Goal: Information Seeking & Learning: Learn about a topic

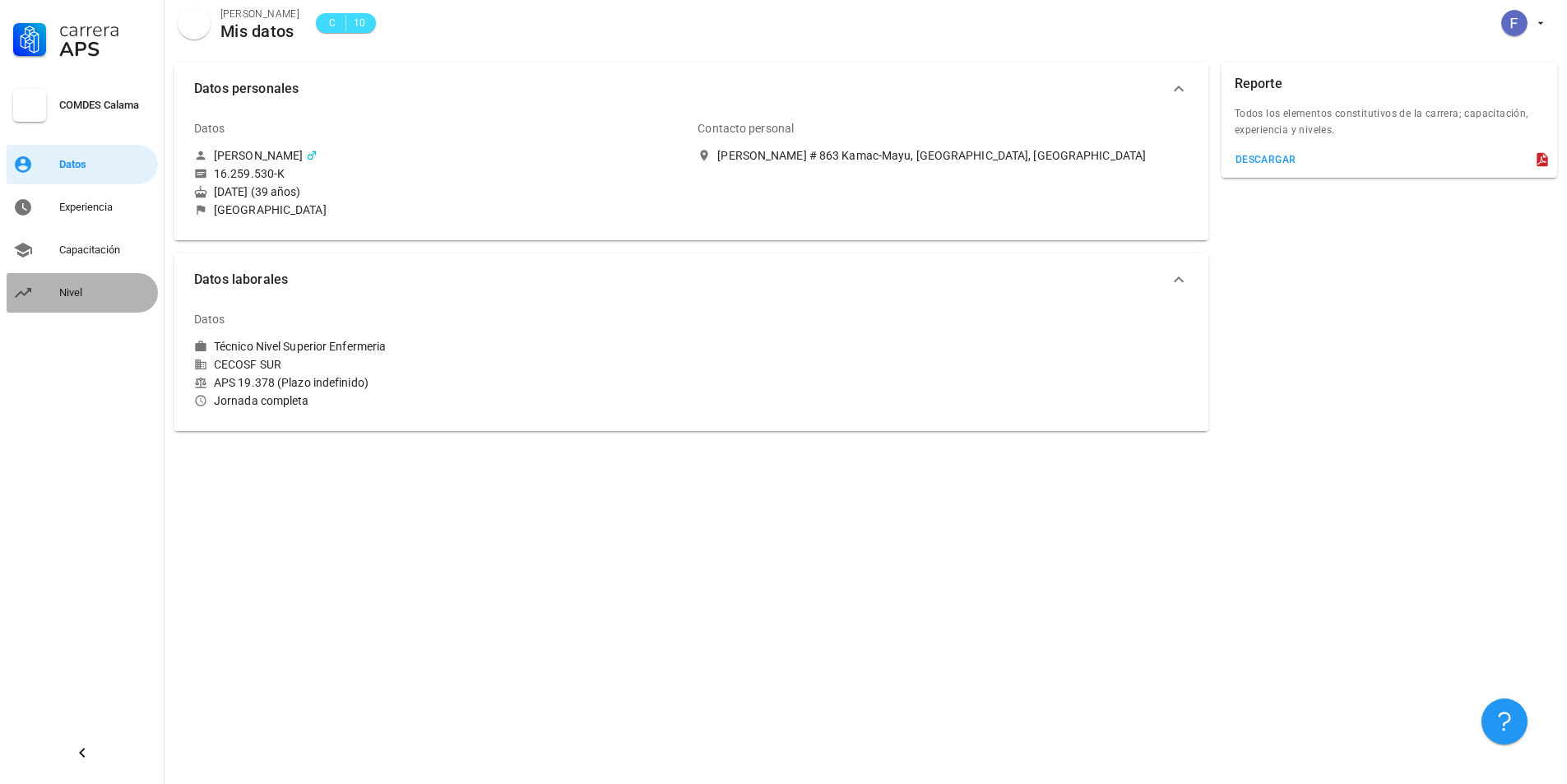
click at [98, 290] on div "Nivel" at bounding box center [104, 293] width 92 height 13
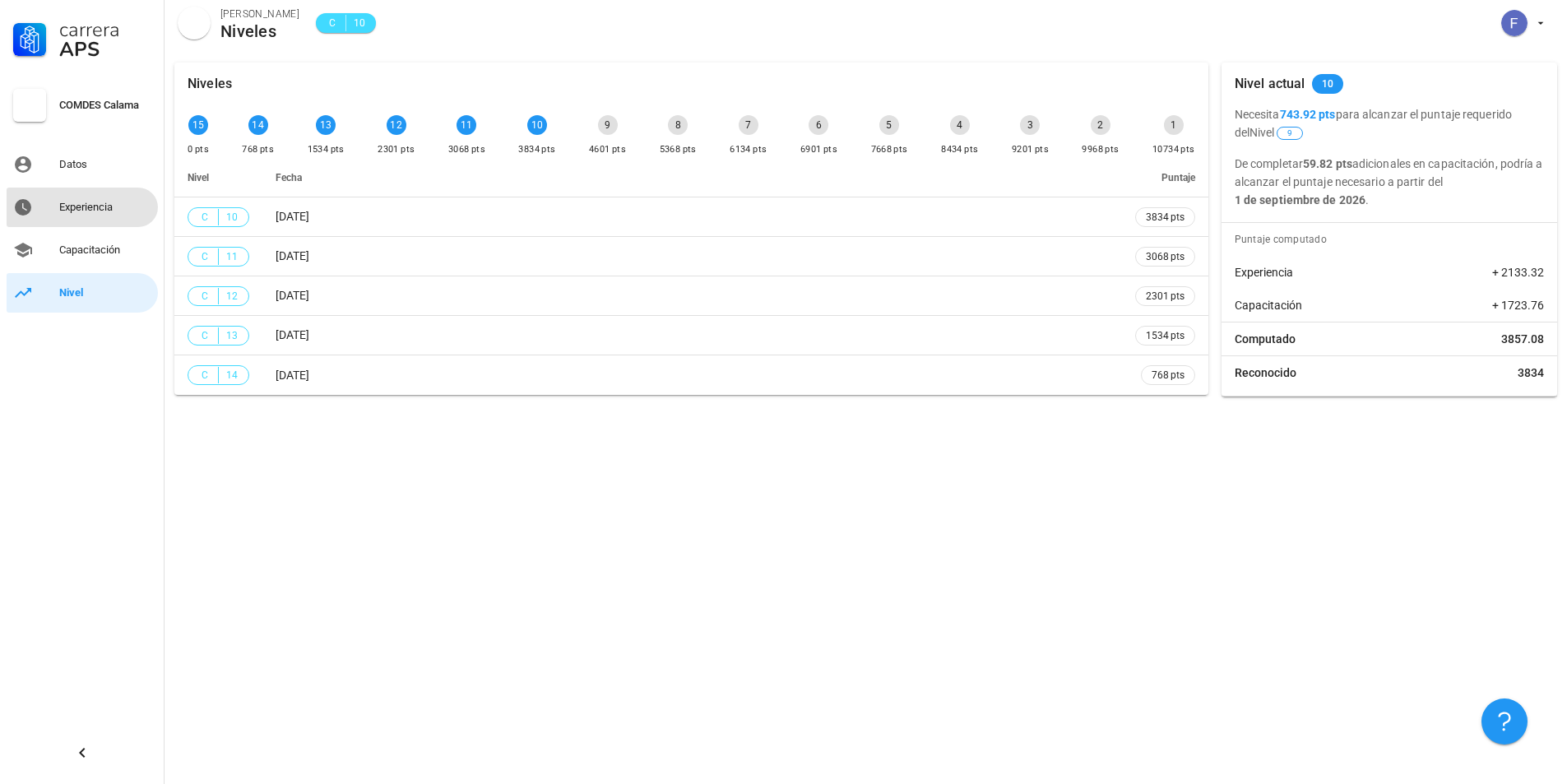
click at [115, 210] on div "Experiencia" at bounding box center [104, 208] width 92 height 13
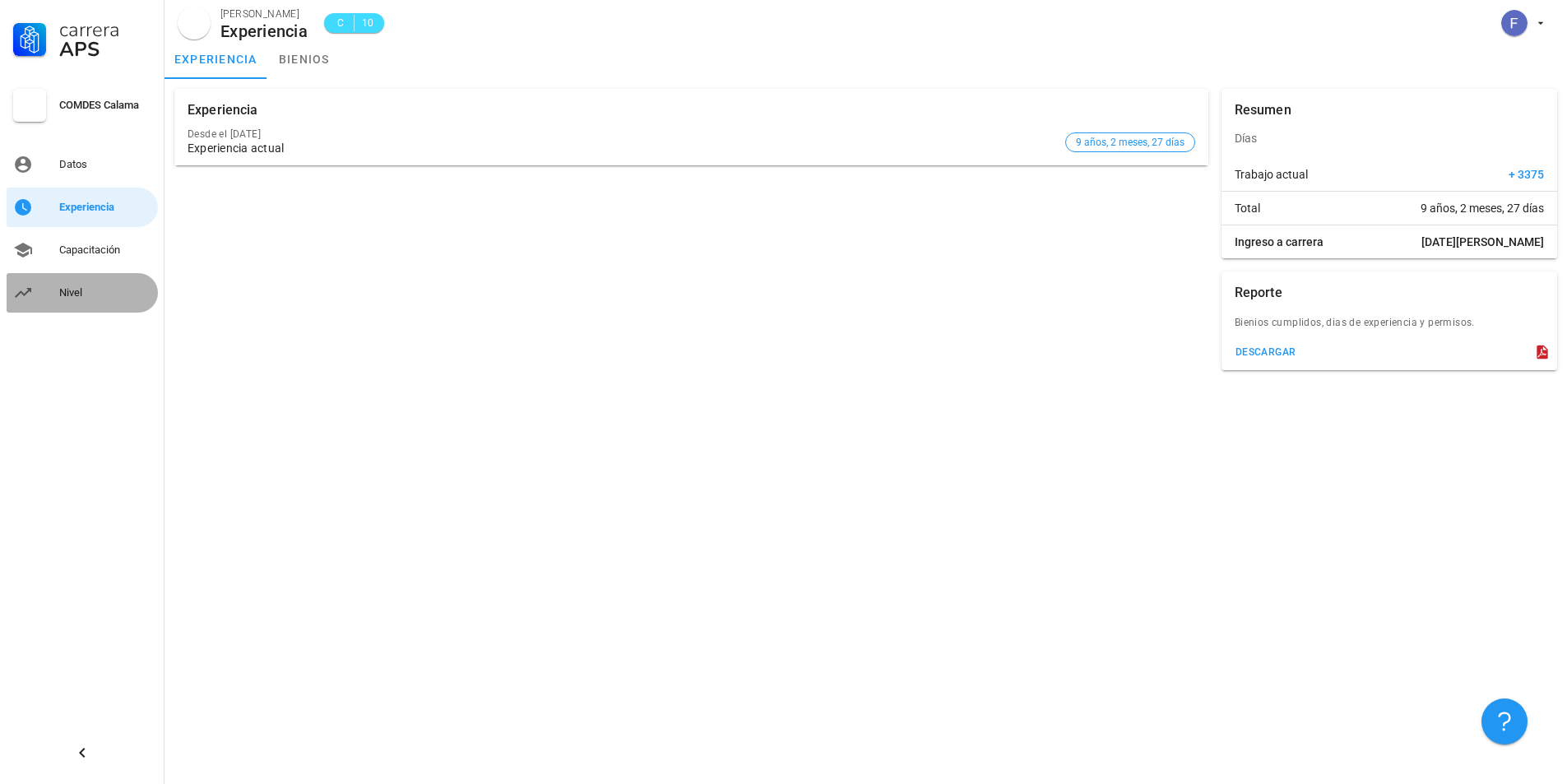
click at [79, 305] on div "Nivel" at bounding box center [104, 292] width 92 height 26
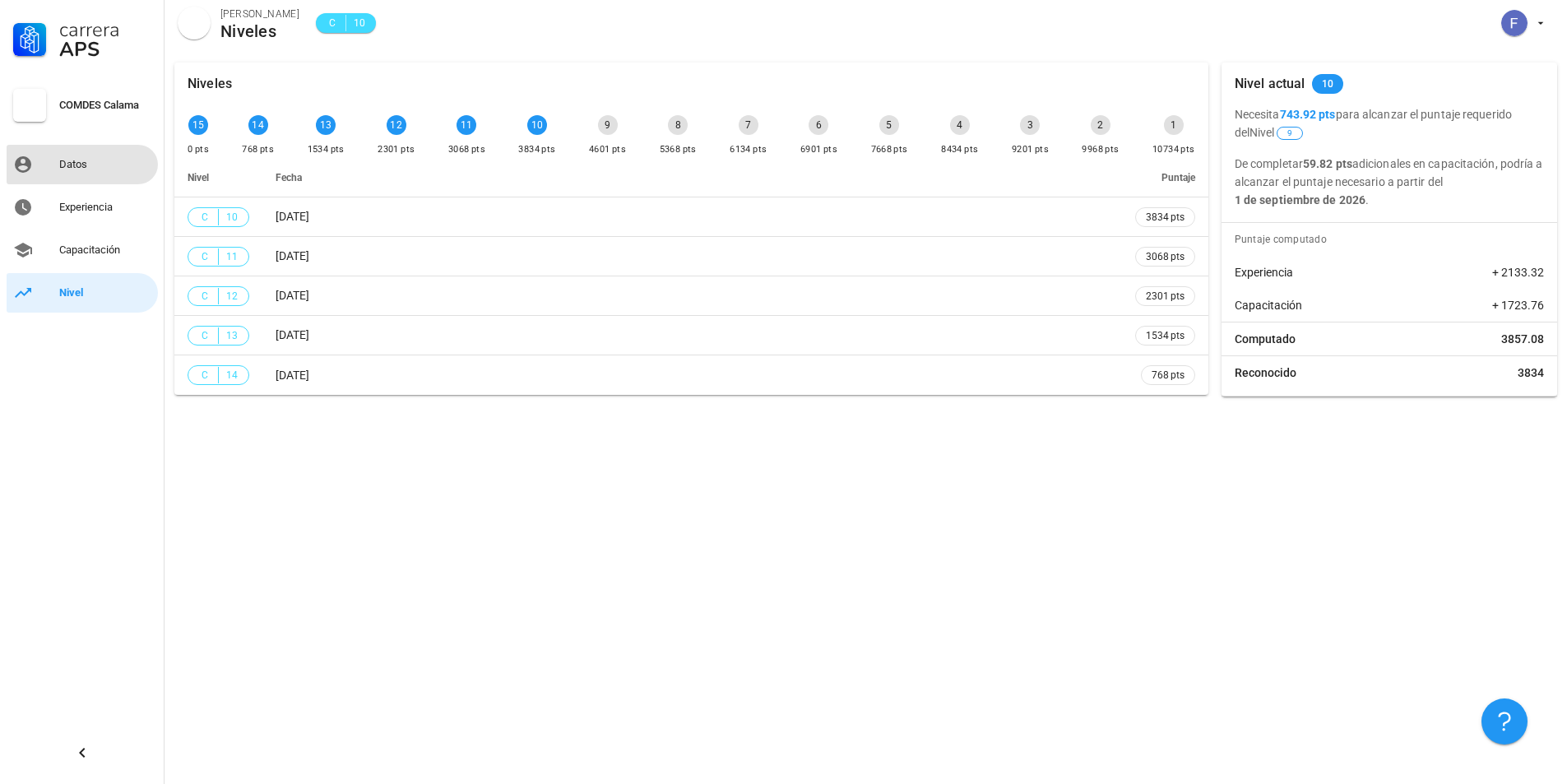
click at [77, 165] on div "Datos" at bounding box center [104, 165] width 92 height 13
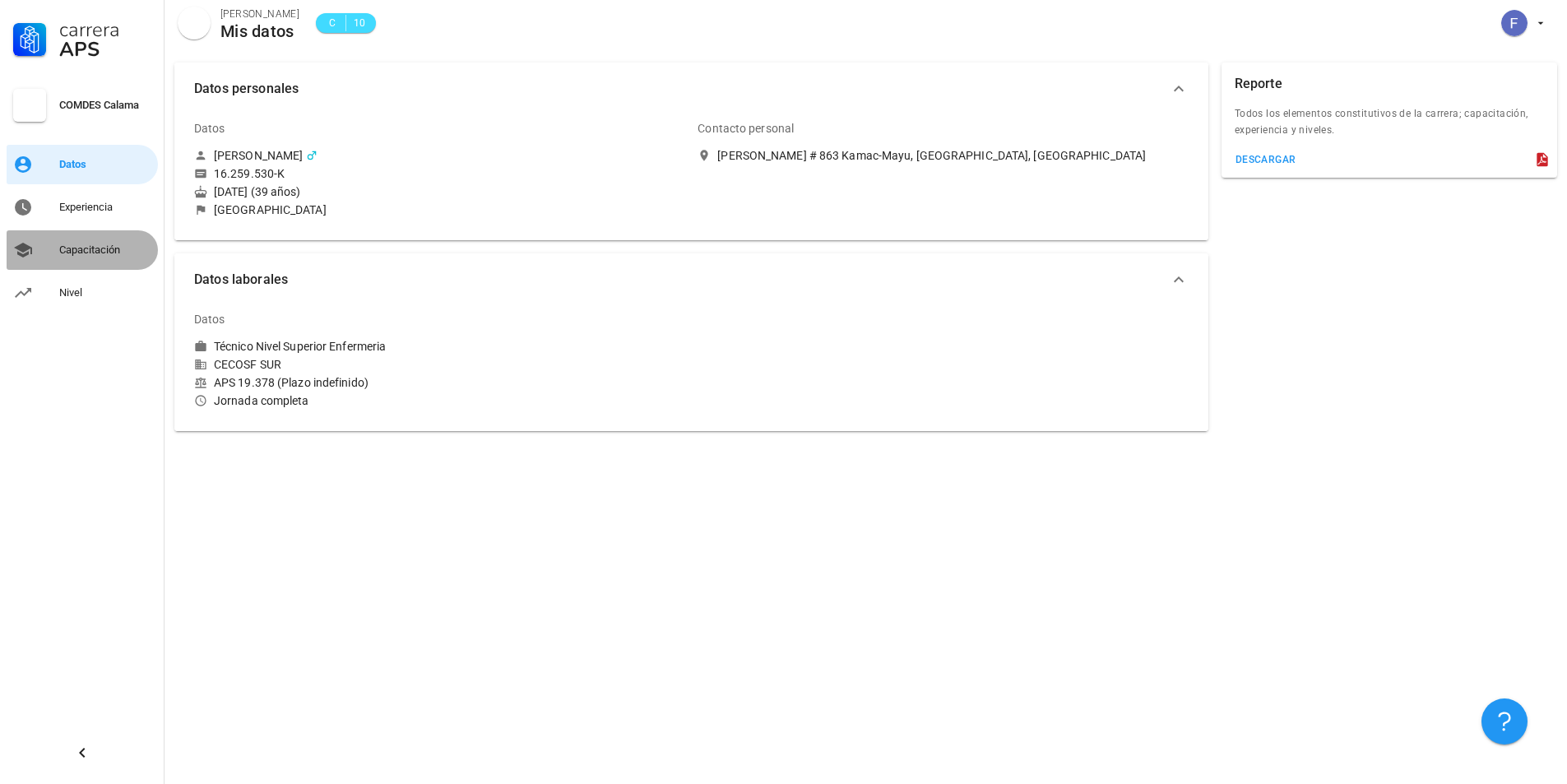
click at [112, 252] on div "Capacitación" at bounding box center [104, 250] width 92 height 13
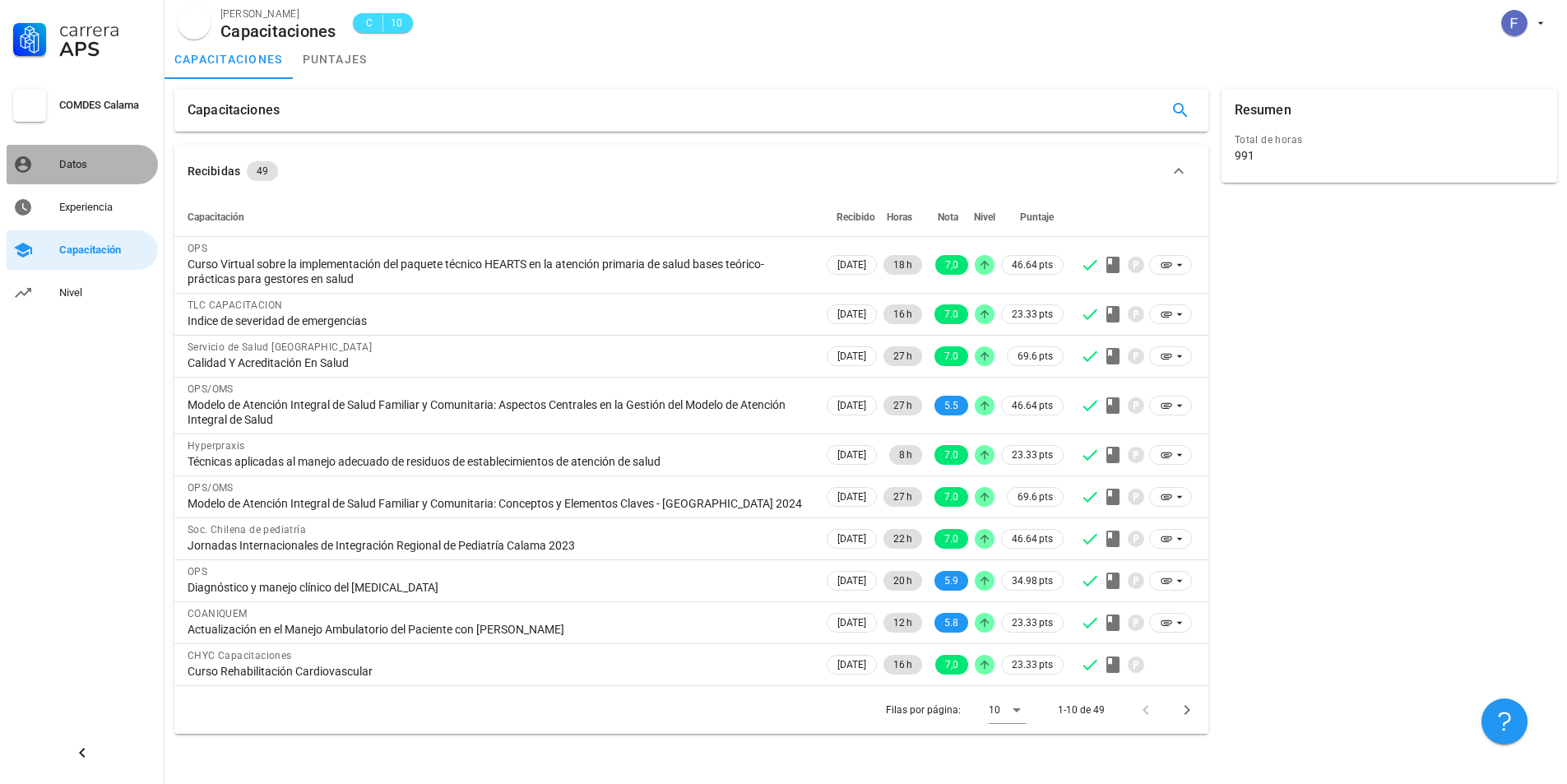
click at [90, 157] on div "Datos" at bounding box center [104, 164] width 92 height 26
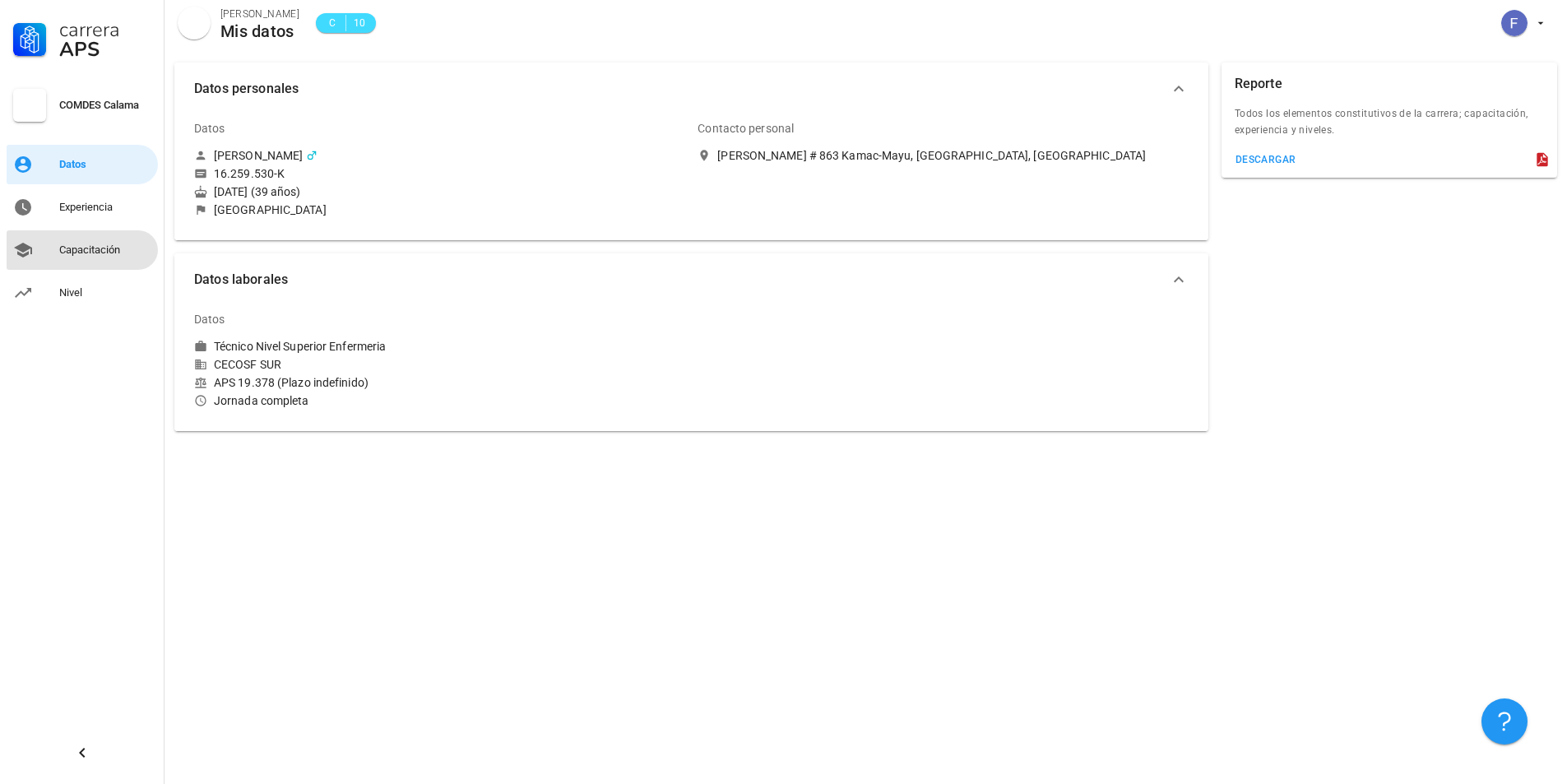
click at [113, 264] on link "Capacitación" at bounding box center [82, 250] width 151 height 40
